Goal: Task Accomplishment & Management: Complete application form

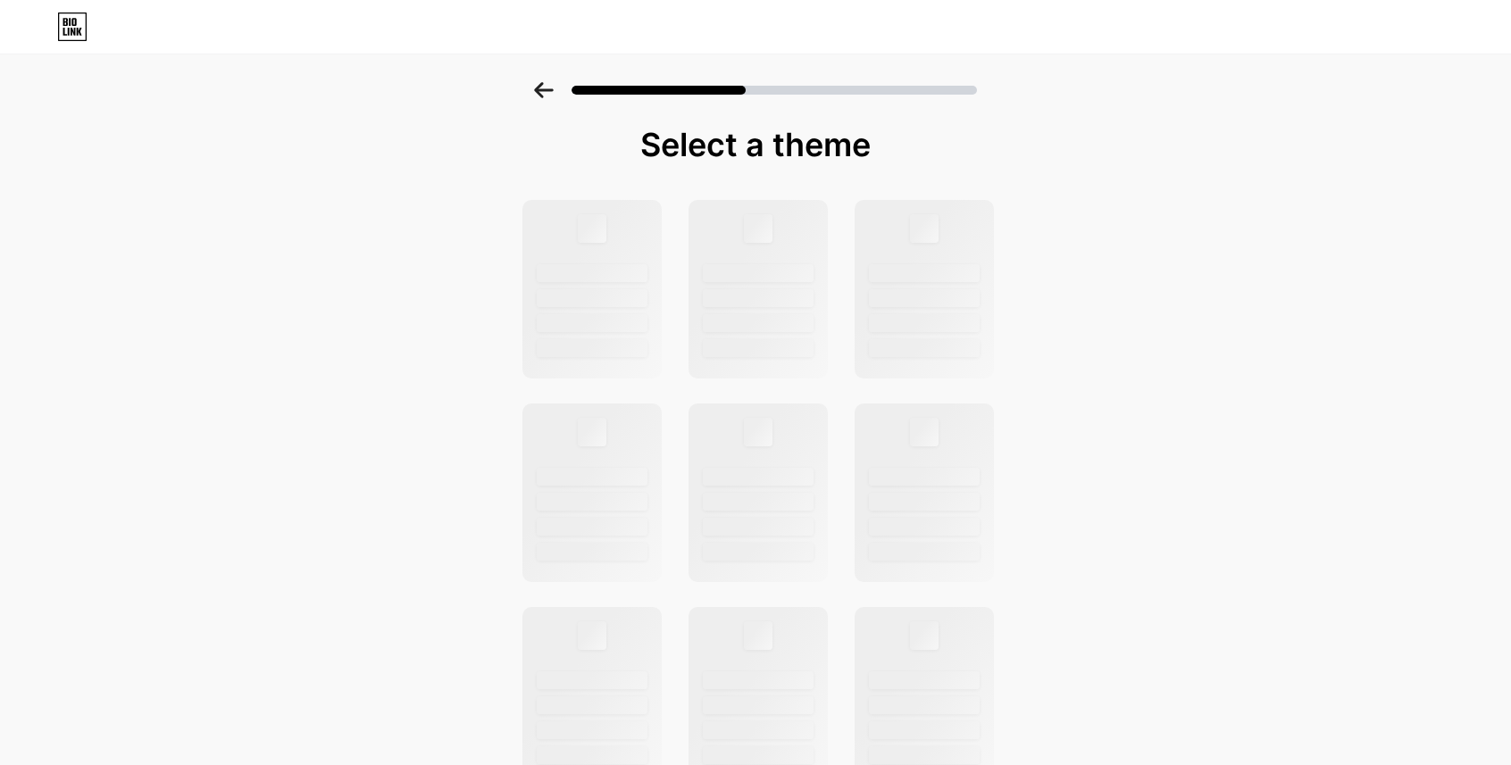
click at [80, 29] on icon at bounding box center [79, 32] width 5 height 8
click at [545, 90] on icon at bounding box center [543, 90] width 19 height 16
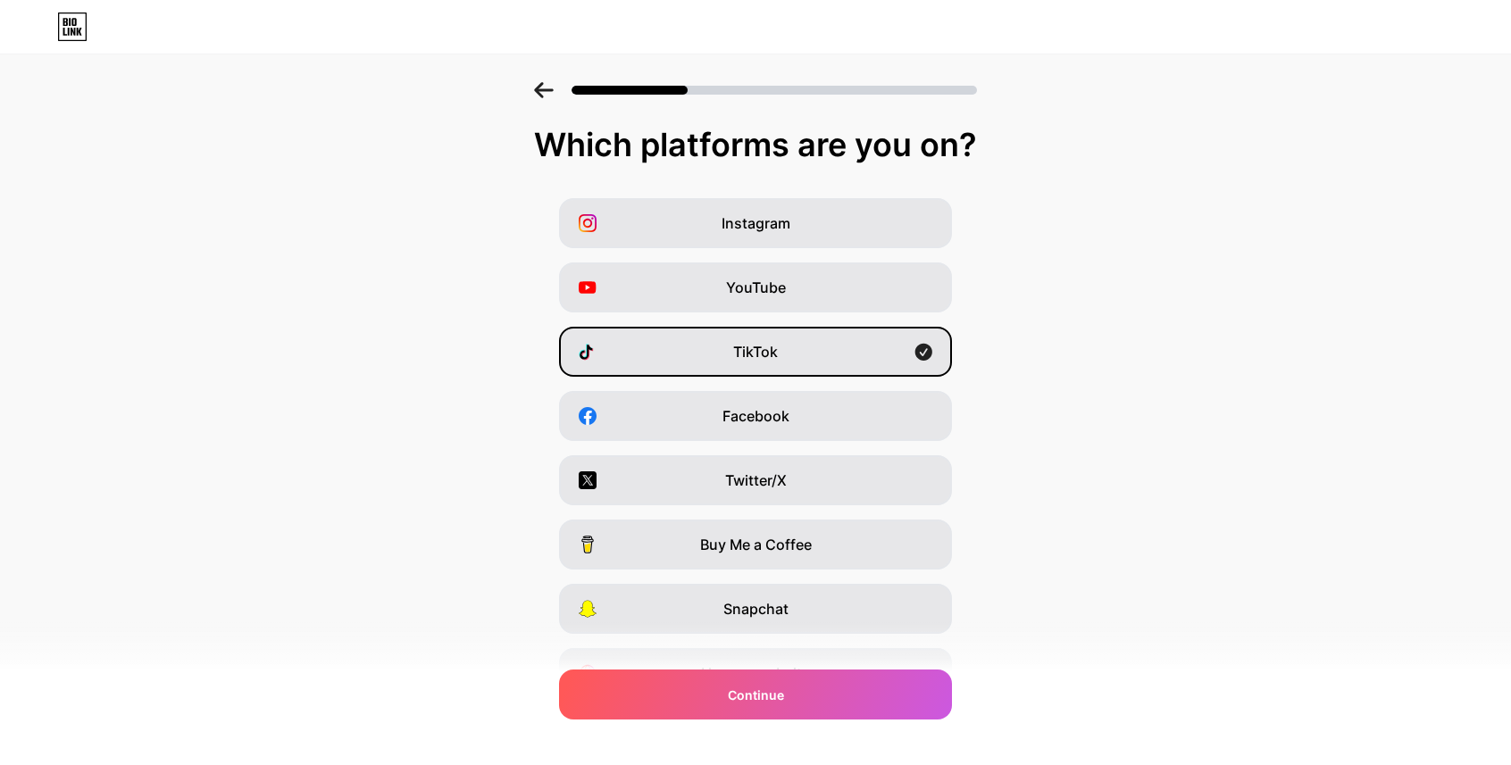
click at [545, 90] on icon at bounding box center [543, 90] width 19 height 16
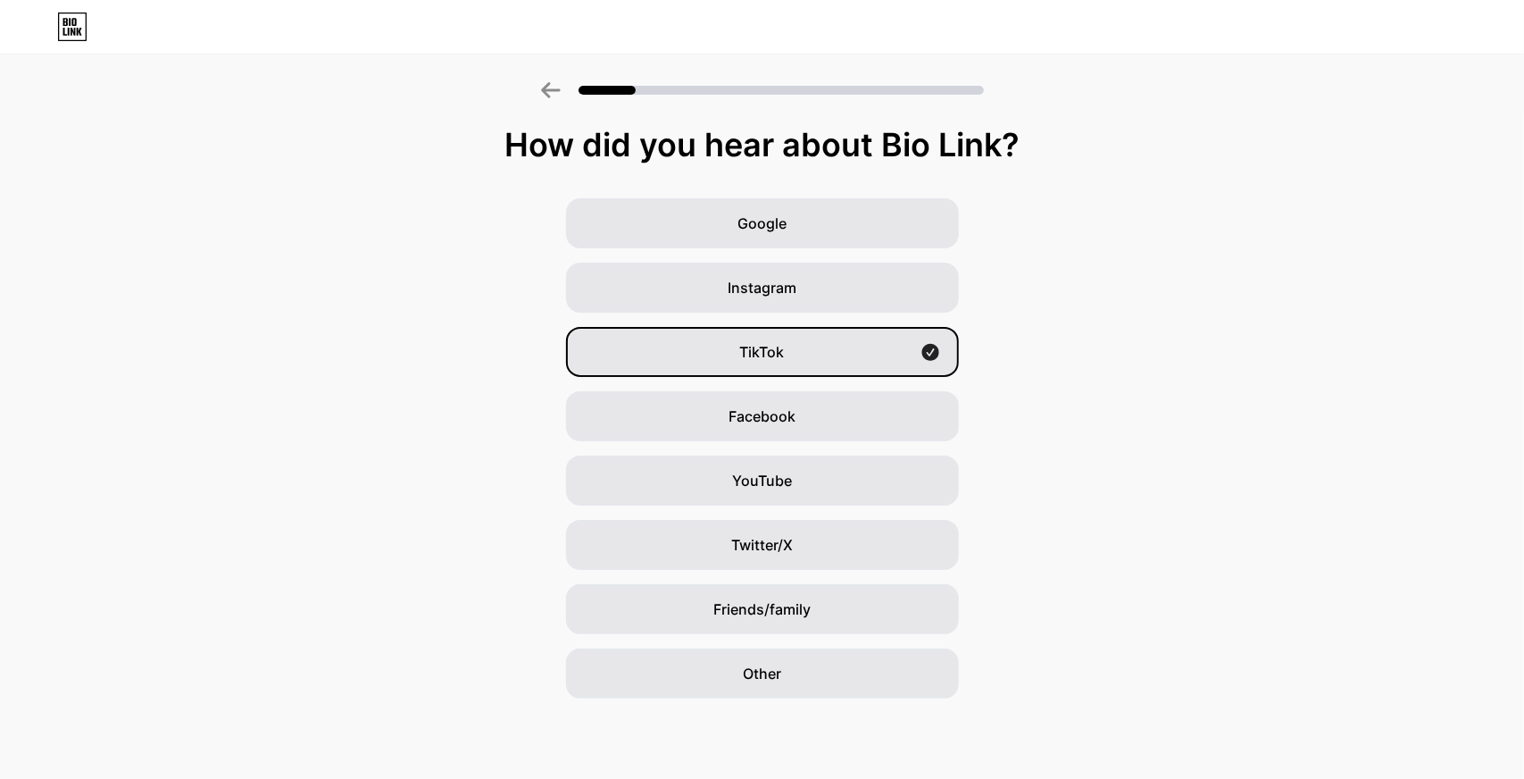
click at [545, 90] on icon at bounding box center [550, 90] width 19 height 16
click at [770, 357] on span "TikTok" at bounding box center [762, 351] width 45 height 21
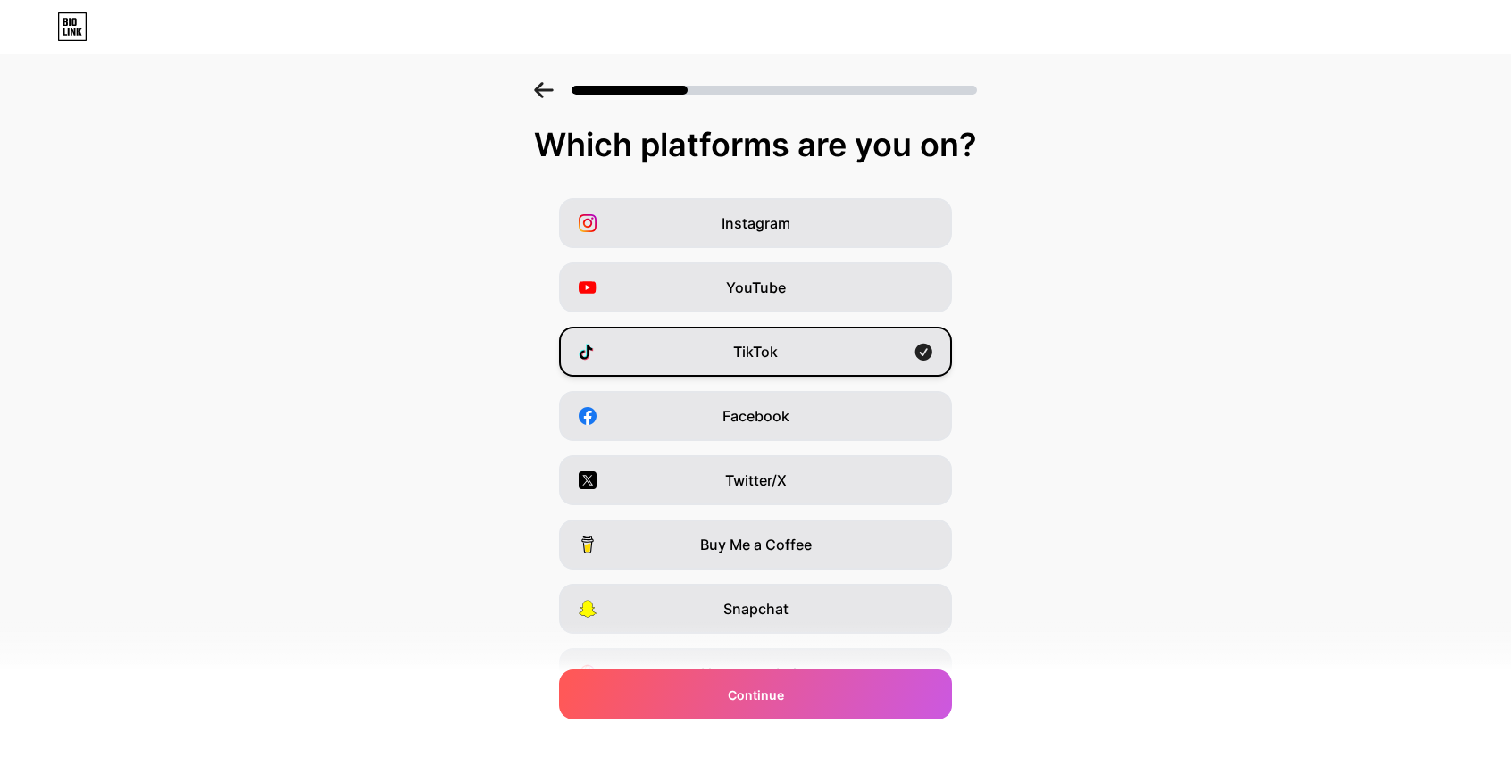
click at [704, 344] on div "TikTok" at bounding box center [755, 352] width 393 height 50
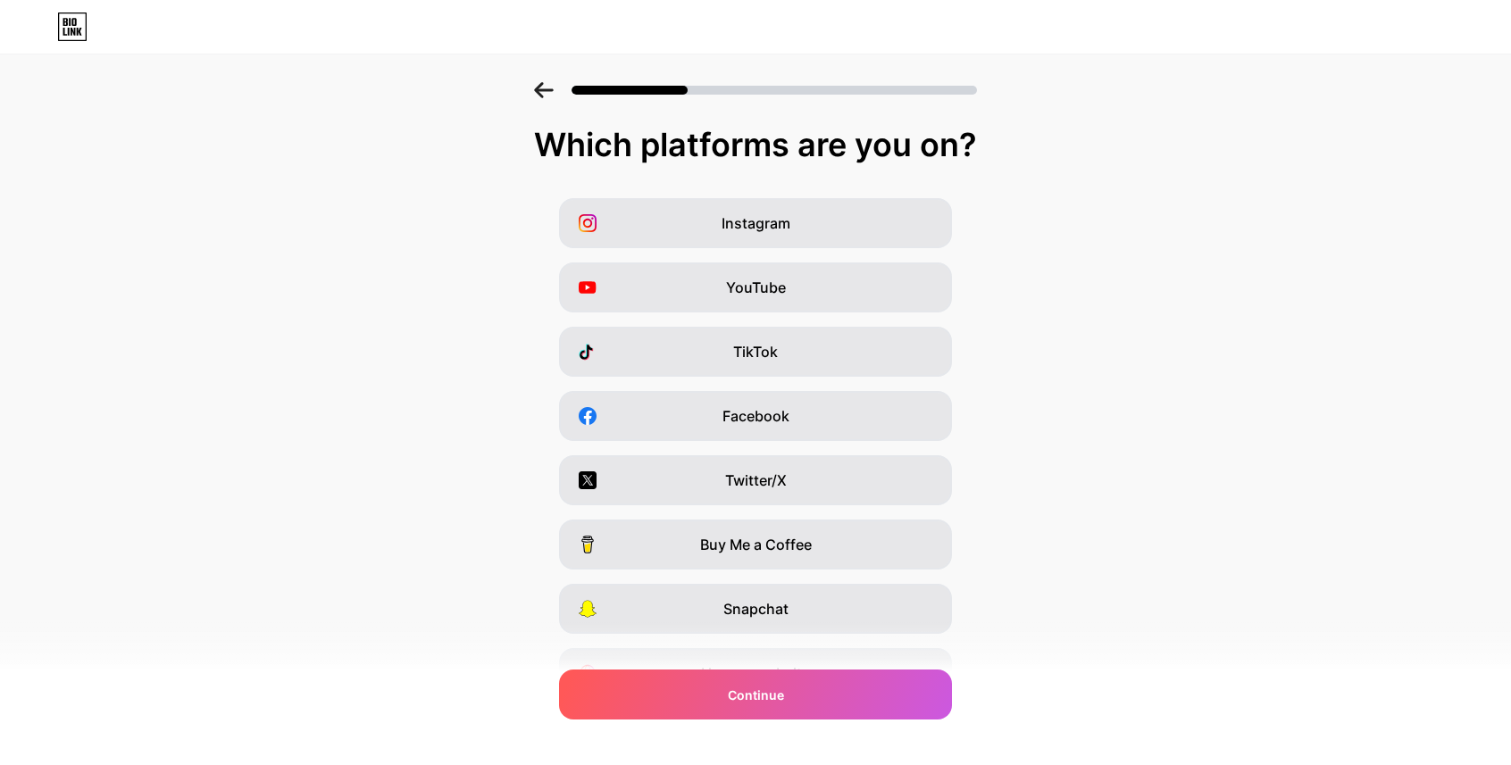
click at [549, 97] on icon at bounding box center [543, 90] width 19 height 16
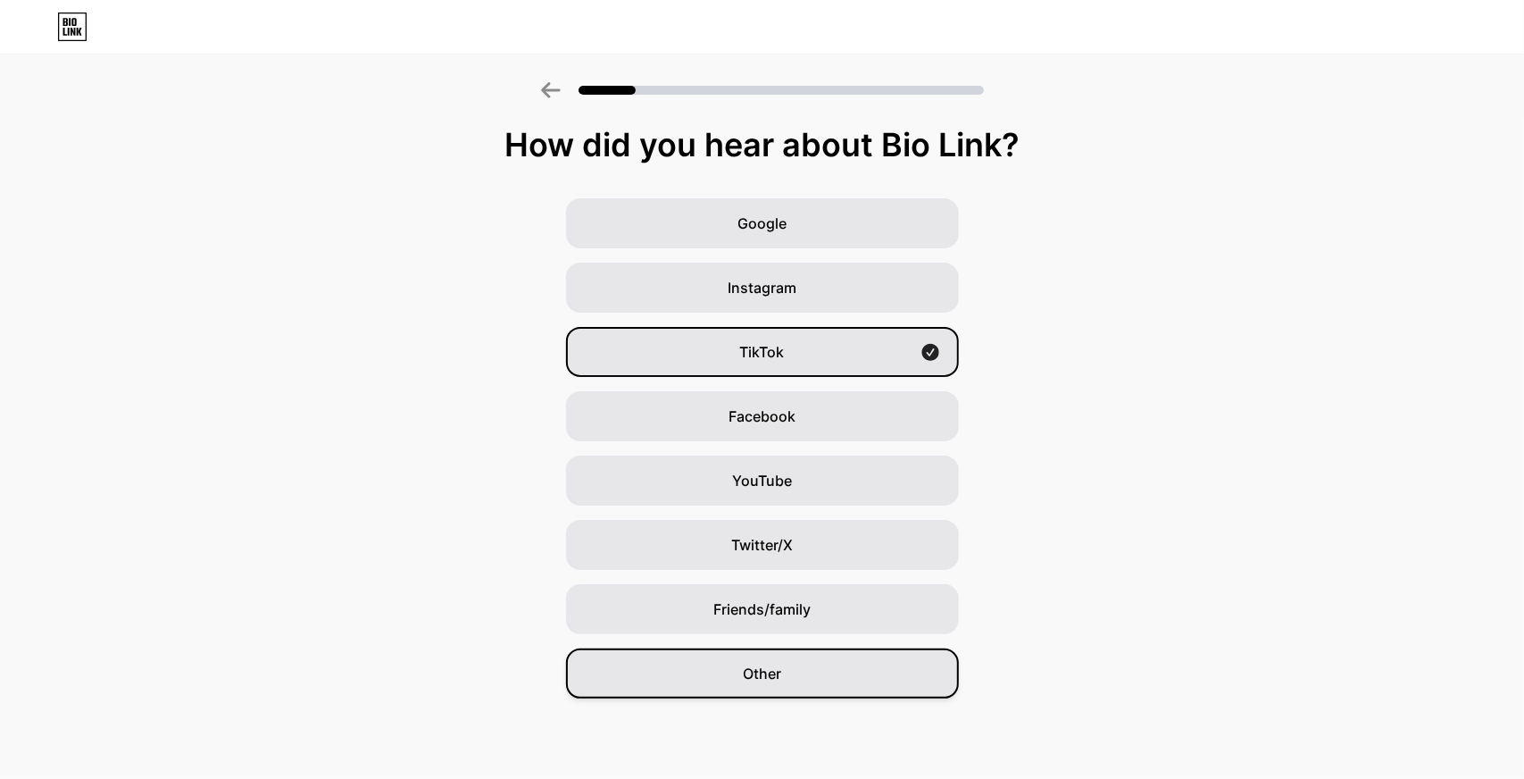
click at [779, 676] on span "Other" at bounding box center [762, 672] width 38 height 21
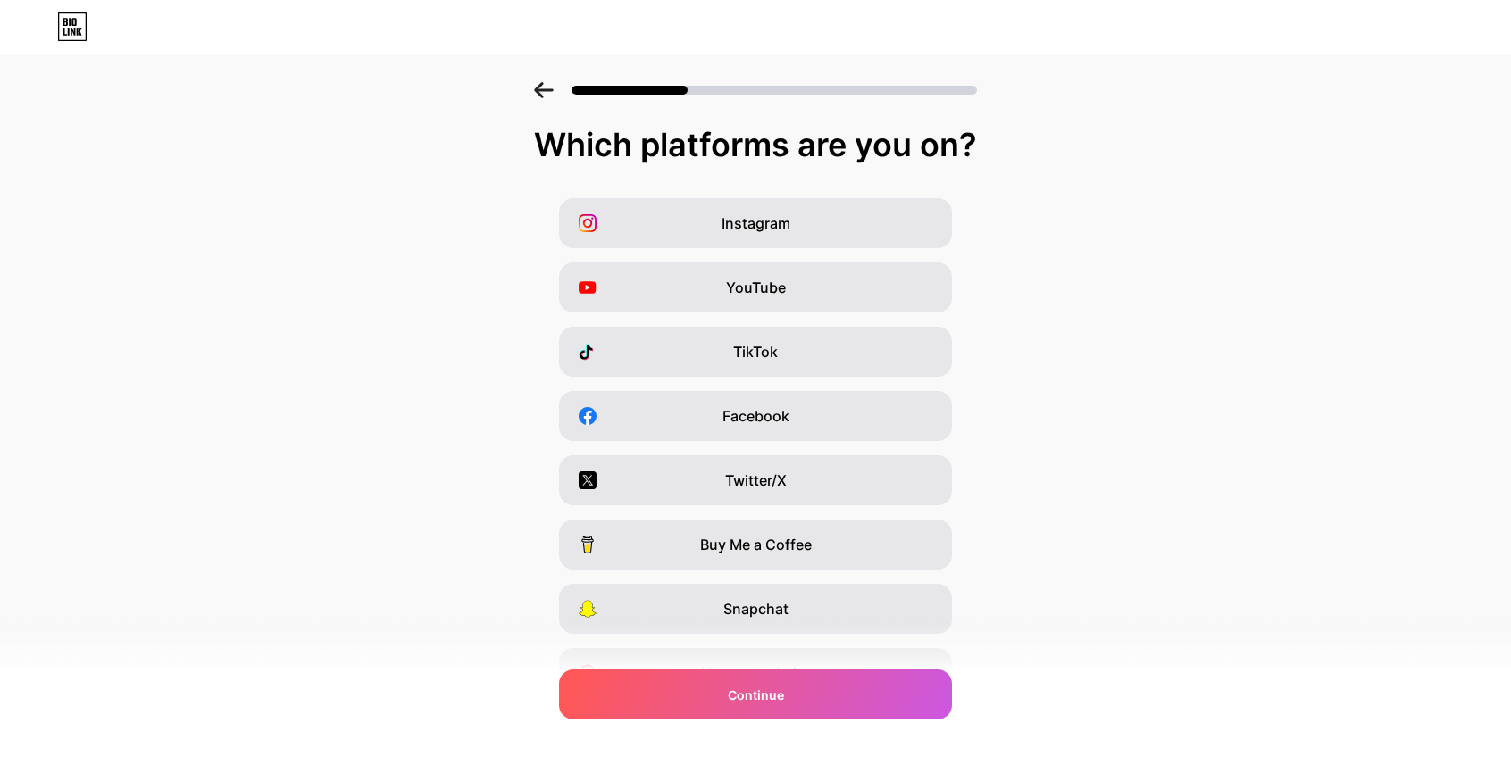
click at [554, 103] on div at bounding box center [755, 85] width 1511 height 62
click at [551, 94] on icon at bounding box center [544, 90] width 20 height 16
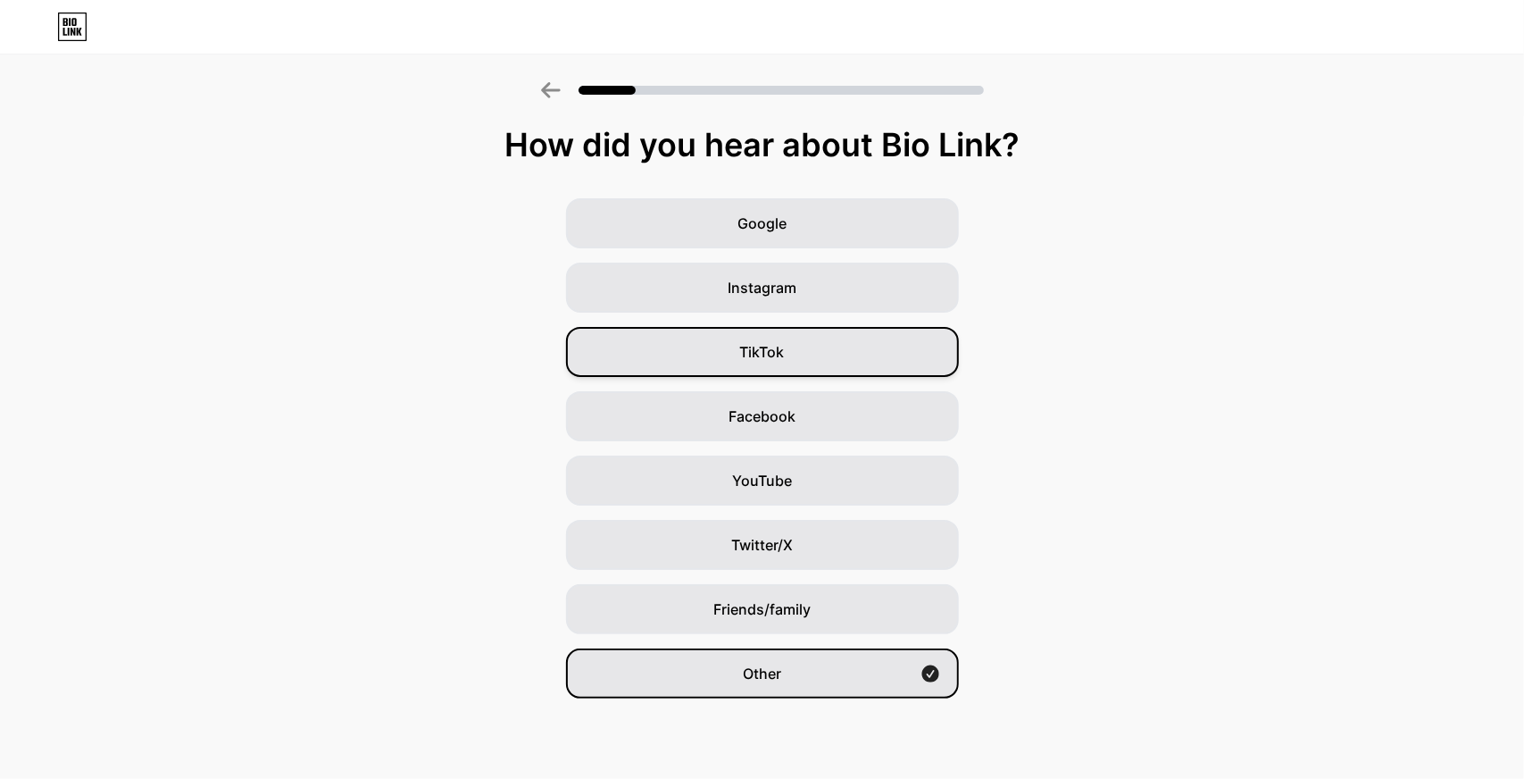
click at [789, 361] on div "TikTok" at bounding box center [762, 352] width 393 height 50
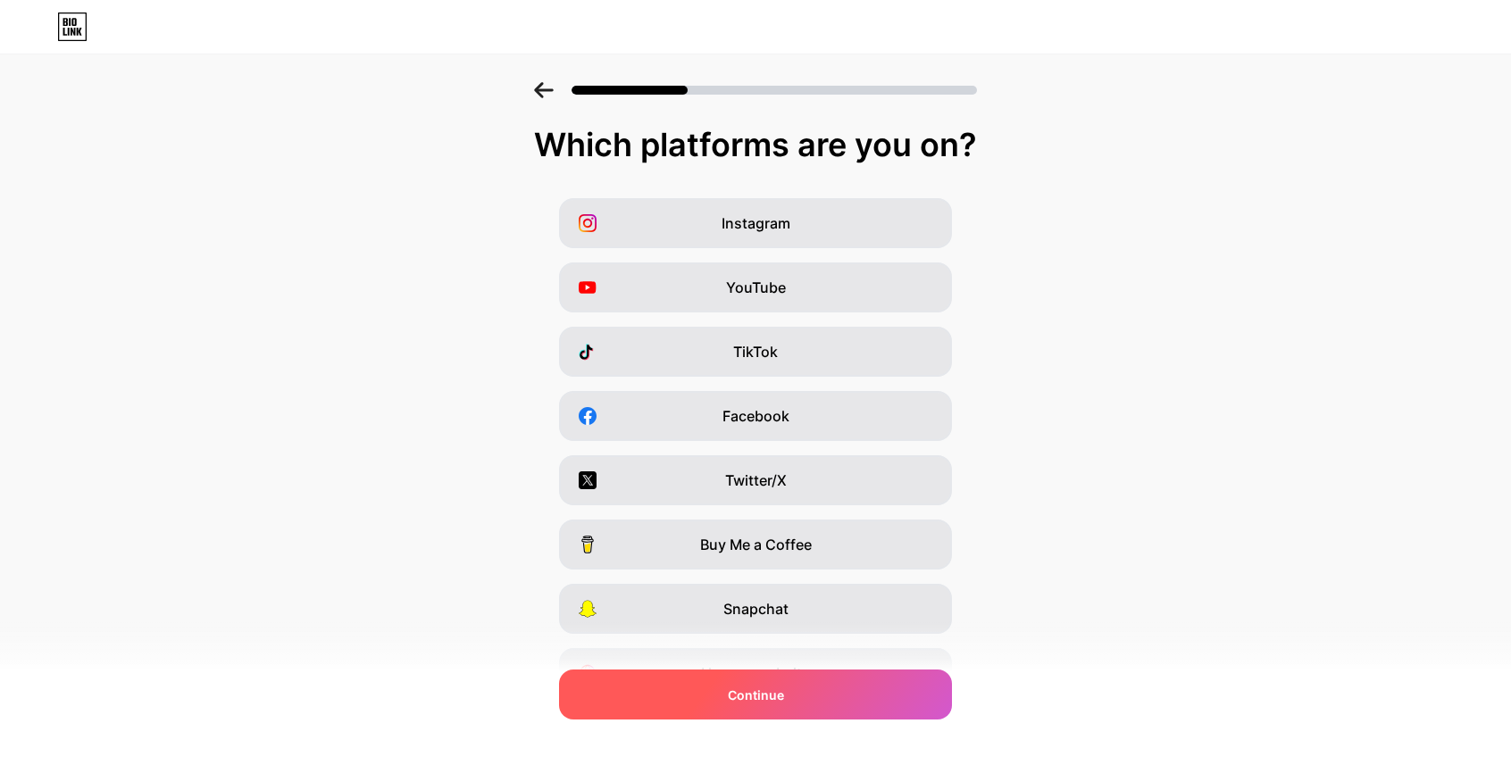
click at [766, 699] on span "Continue" at bounding box center [756, 695] width 56 height 19
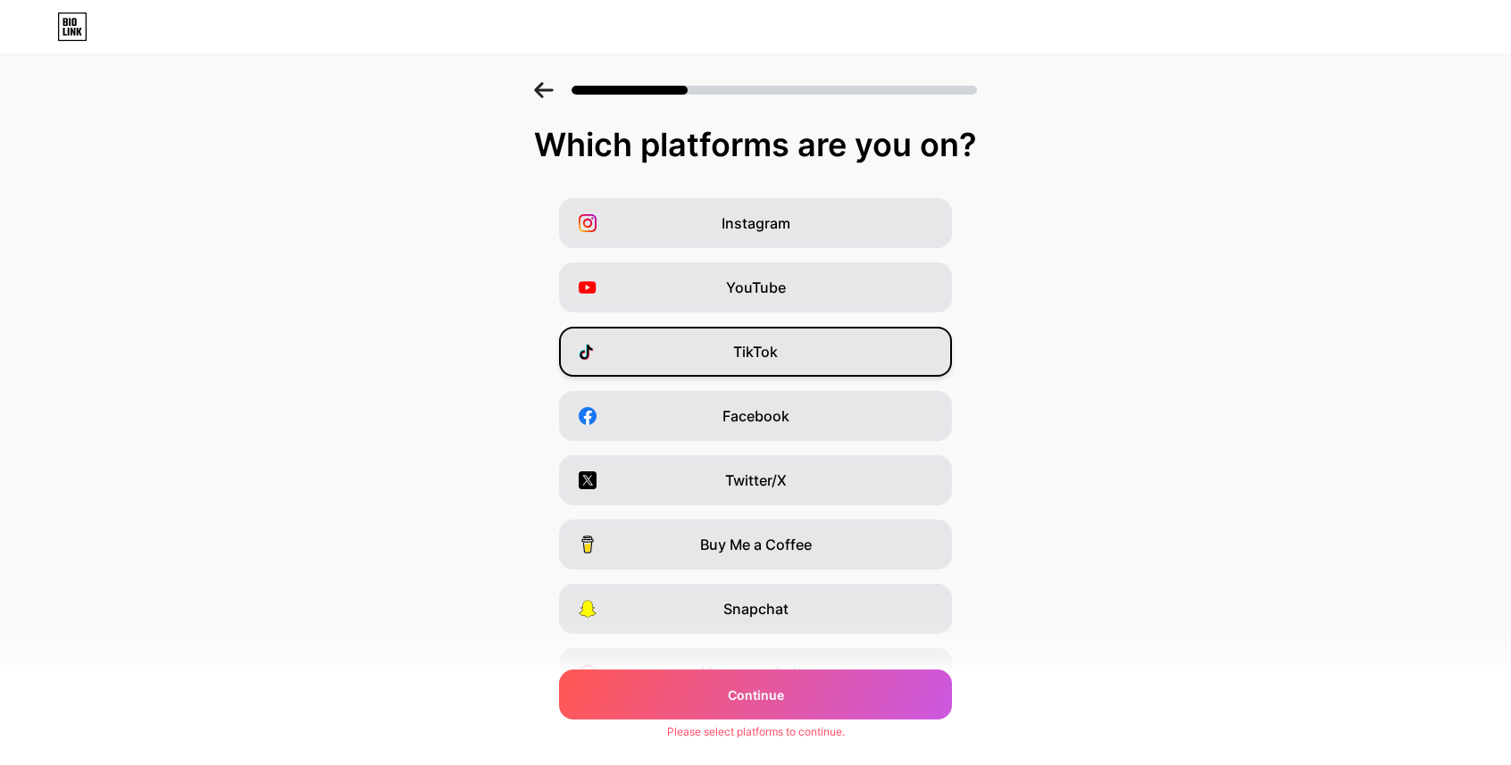
click at [812, 371] on div "TikTok" at bounding box center [755, 352] width 393 height 50
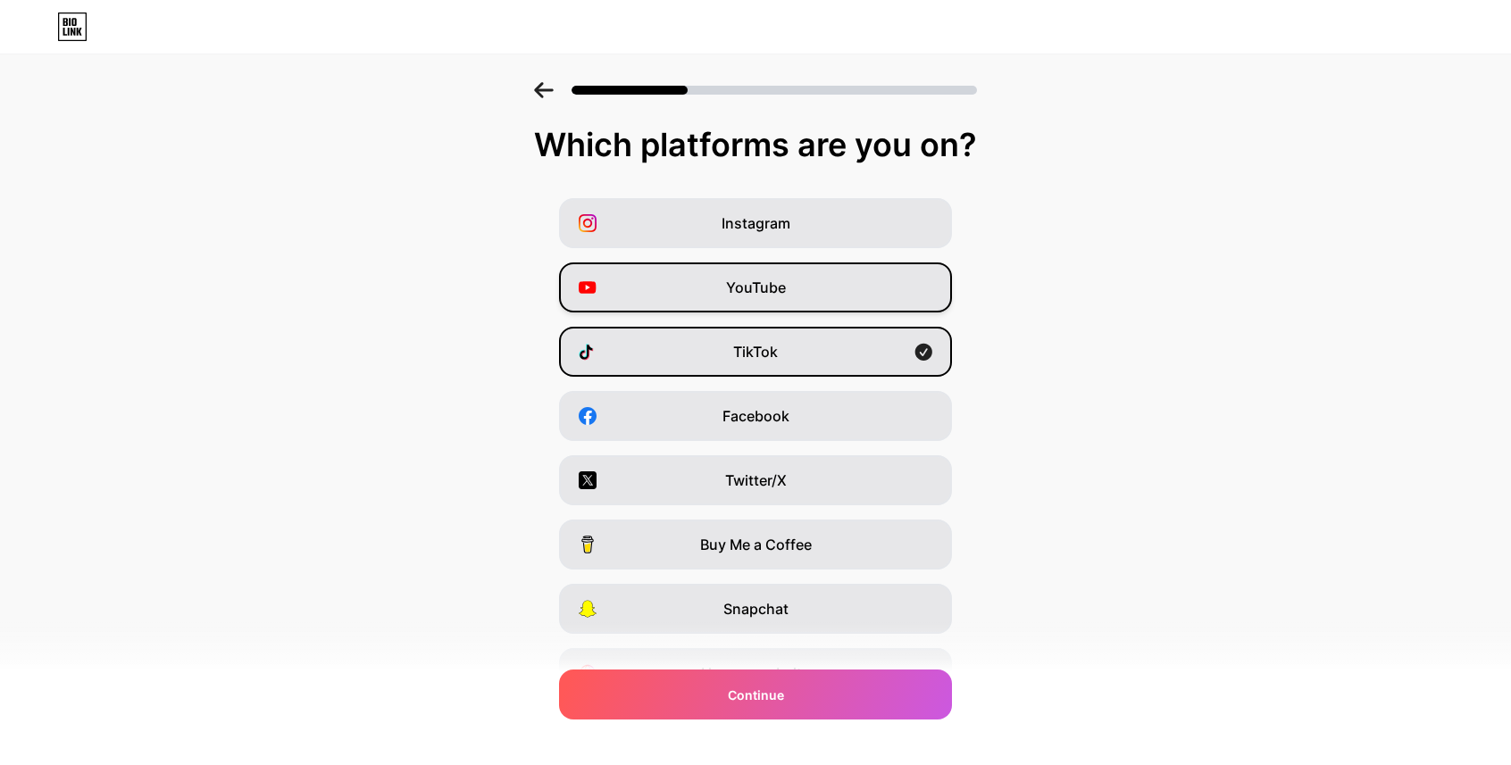
click at [823, 284] on div "YouTube" at bounding box center [755, 287] width 393 height 50
click at [823, 278] on div "YouTube" at bounding box center [755, 287] width 393 height 50
click at [803, 297] on div "YouTube" at bounding box center [755, 287] width 393 height 50
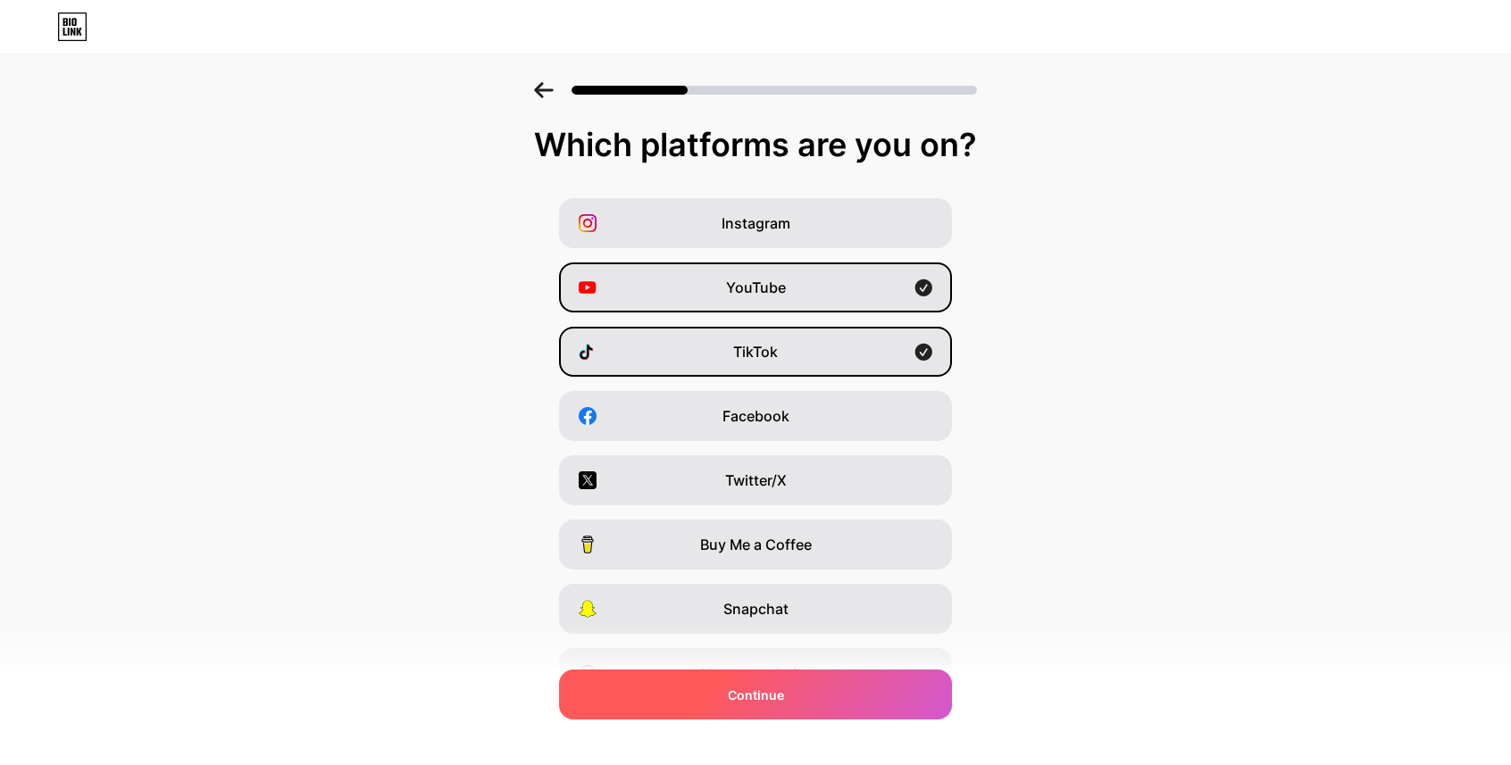
click at [784, 711] on div "Continue" at bounding box center [755, 695] width 393 height 50
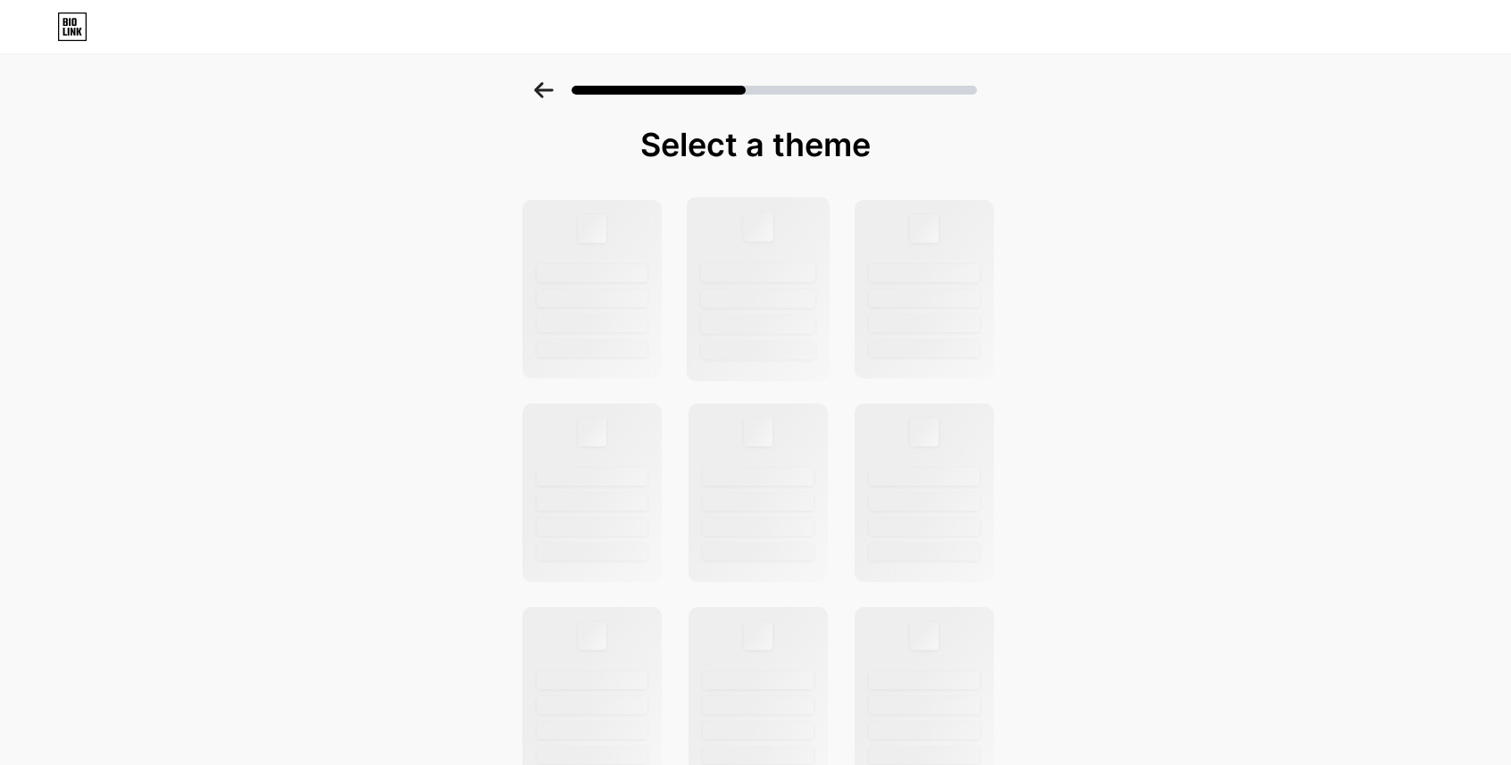
click at [803, 329] on div at bounding box center [758, 324] width 114 height 19
click at [612, 287] on div at bounding box center [592, 289] width 144 height 184
drag, startPoint x: 291, startPoint y: 0, endPoint x: 1341, endPoint y: 40, distance: 1050.7
click at [1334, 61] on div at bounding box center [755, 85] width 1511 height 62
drag, startPoint x: 1344, startPoint y: 0, endPoint x: 1395, endPoint y: 240, distance: 245.5
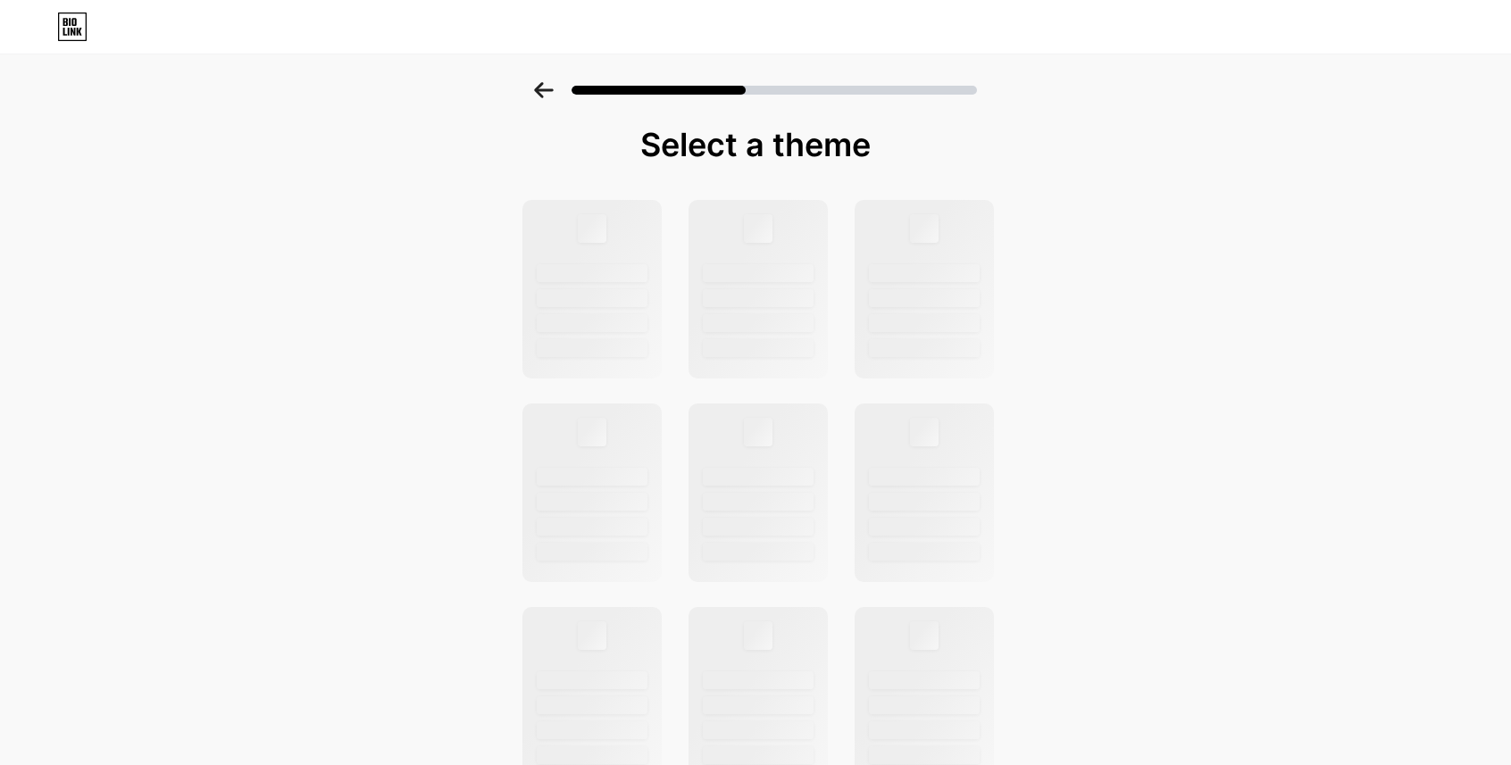
click at [1395, 240] on div "Select a theme" at bounding box center [755, 638] width 1511 height 1112
